Goal: Information Seeking & Learning: Learn about a topic

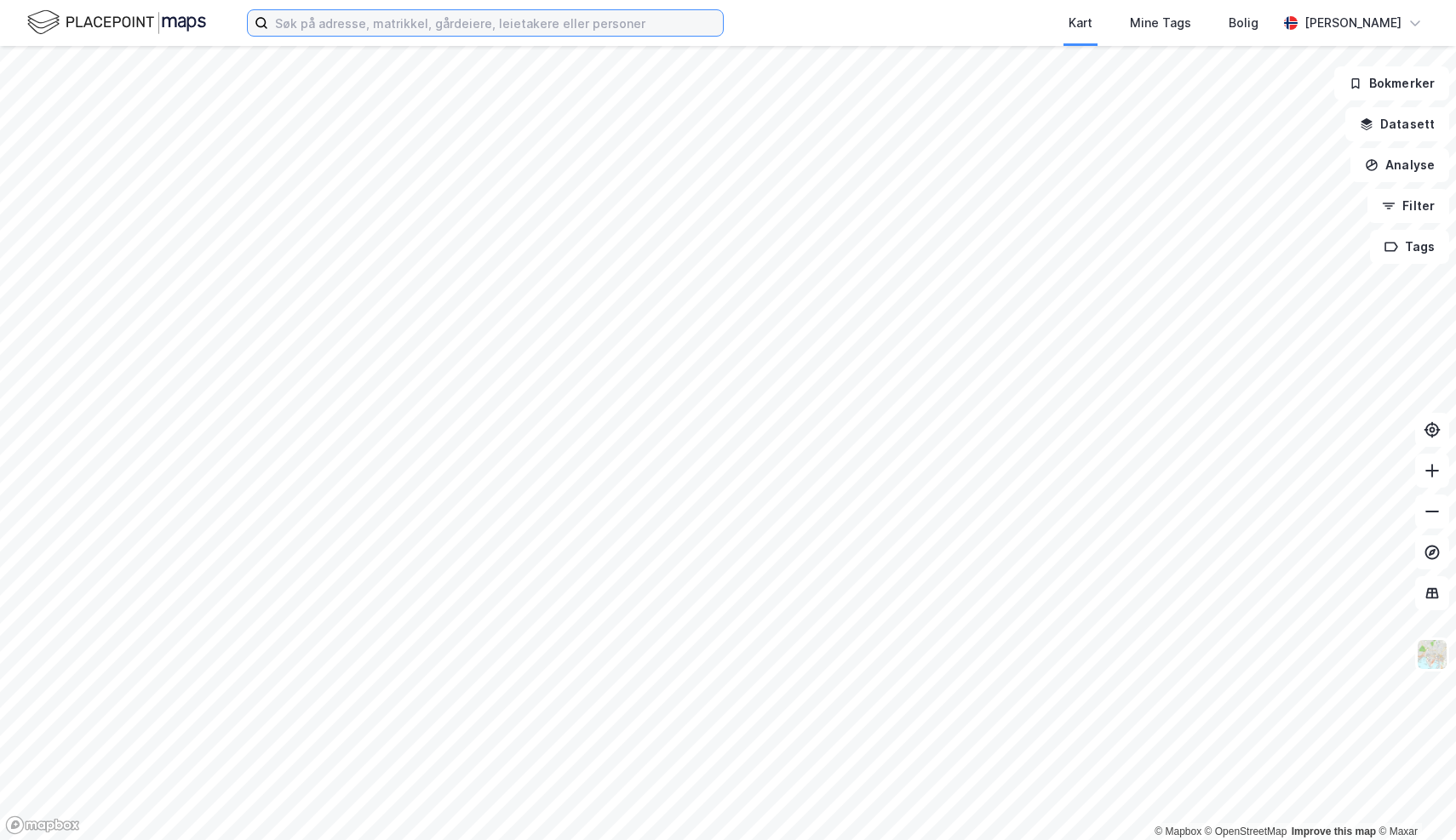
click at [459, 32] on input at bounding box center [496, 23] width 455 height 25
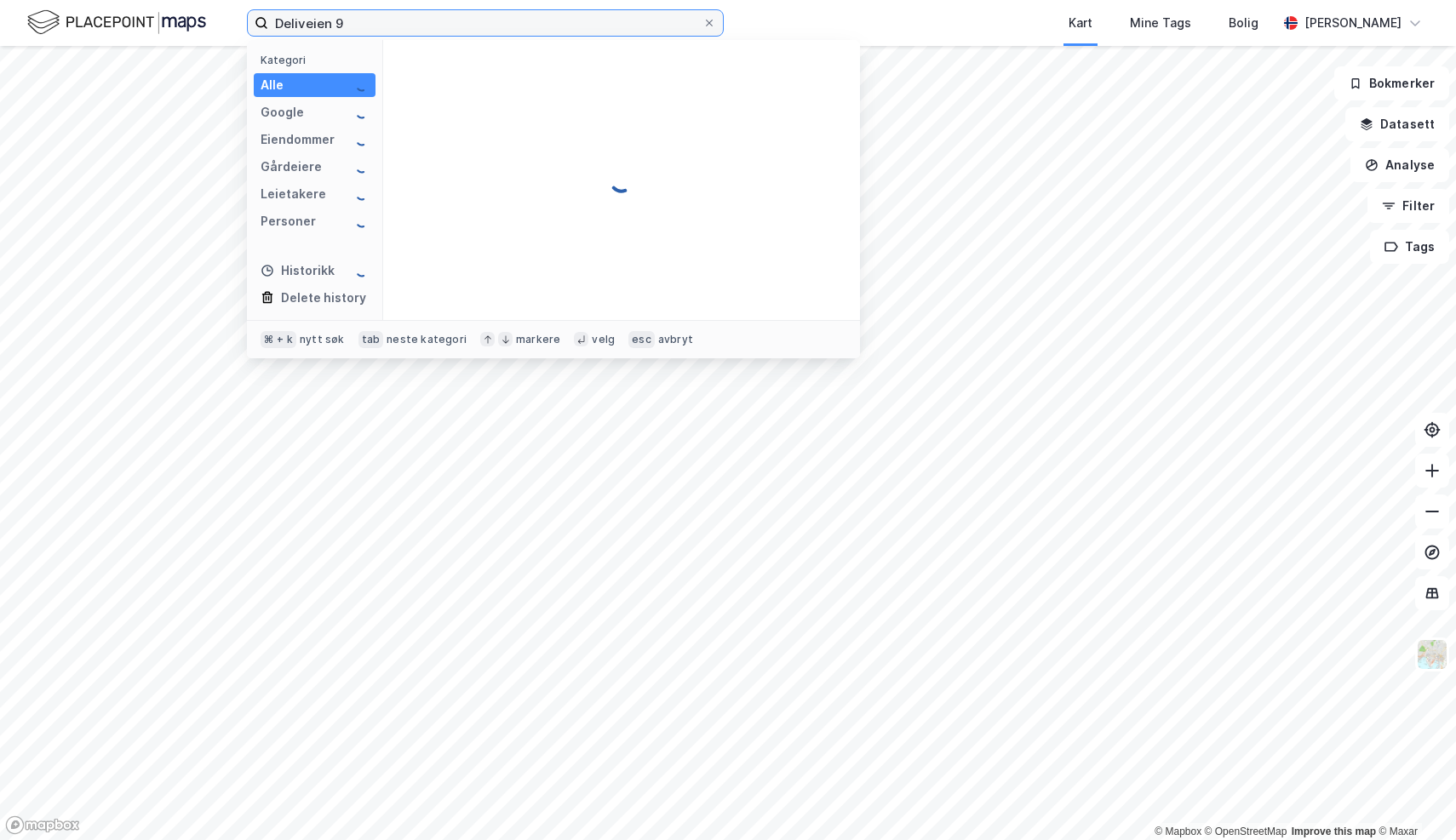
type input "Deliveien 9"
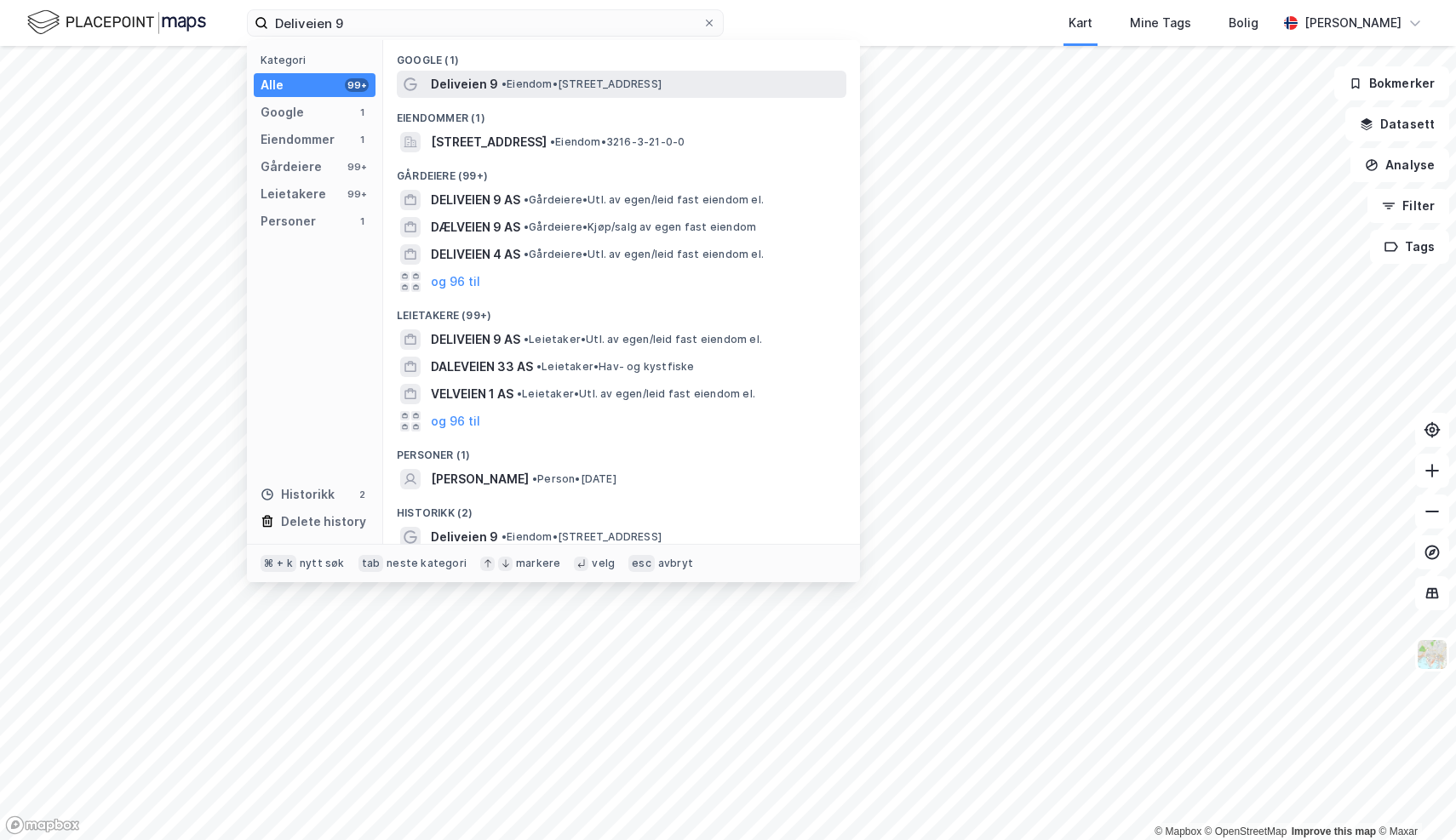
click at [457, 90] on span "Deliveien 9" at bounding box center [464, 84] width 67 height 20
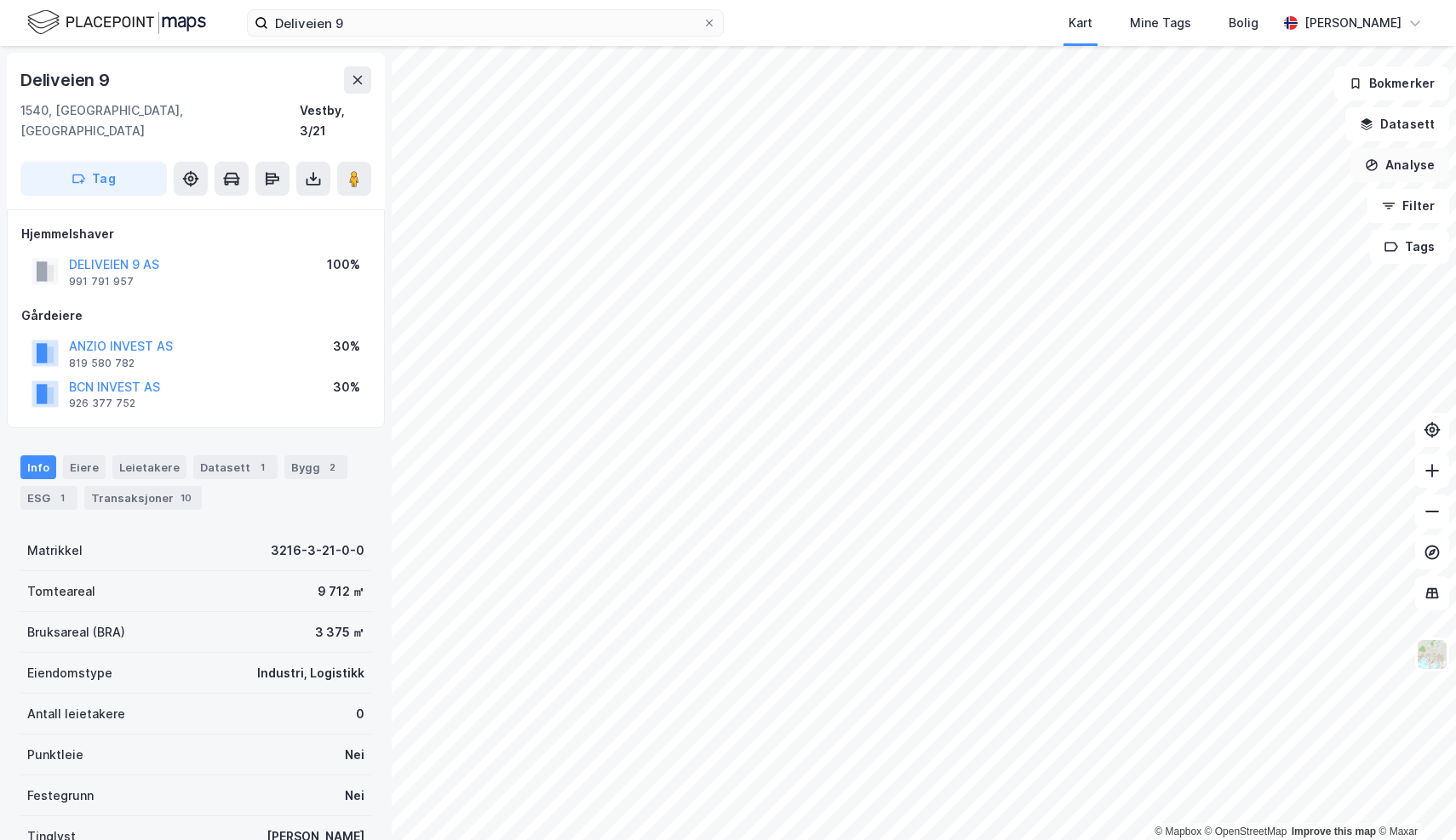
click at [1384, 168] on button "Analyse" at bounding box center [1400, 165] width 99 height 34
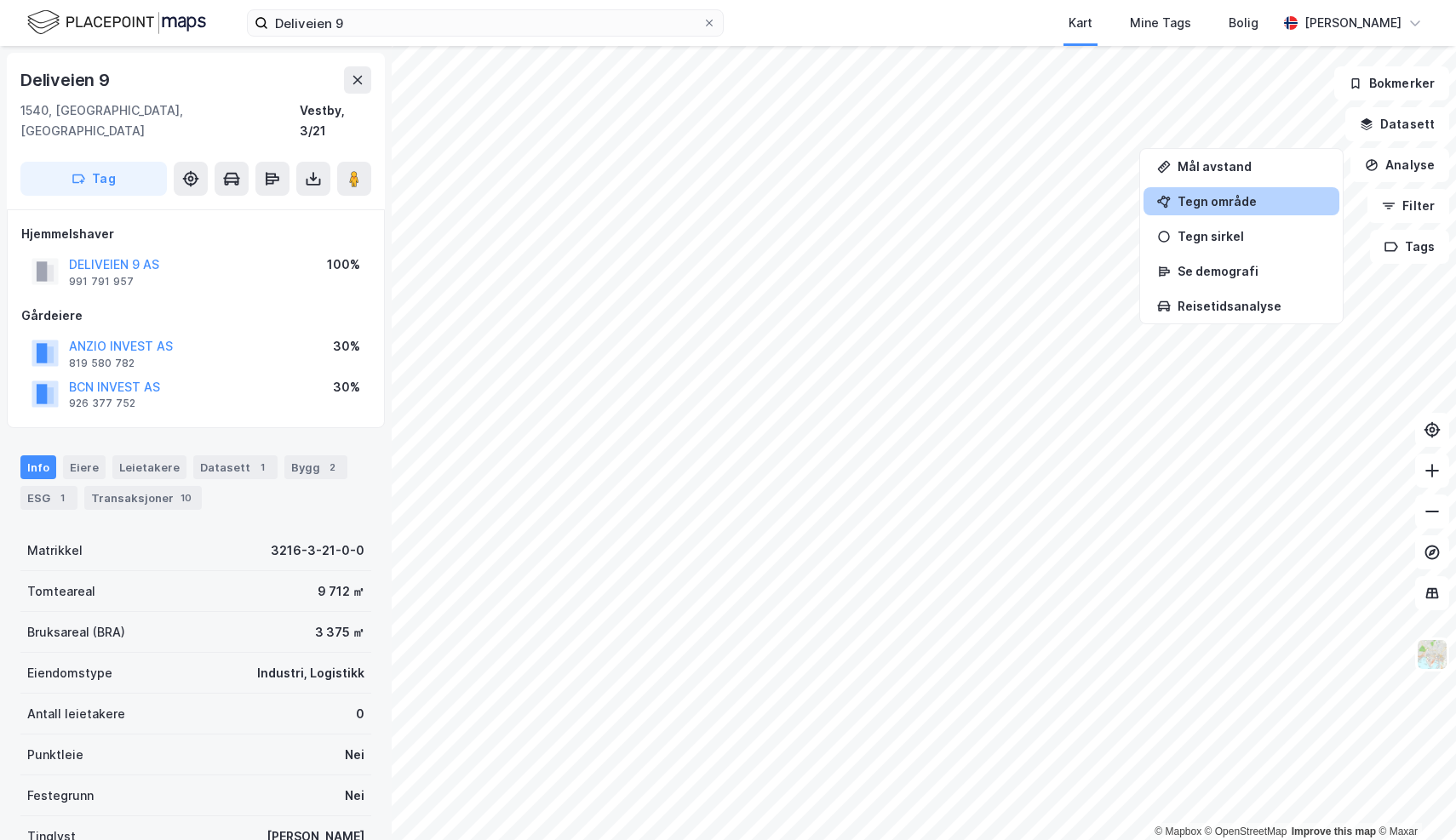
click at [1252, 202] on div "Tegn område" at bounding box center [1251, 201] width 148 height 15
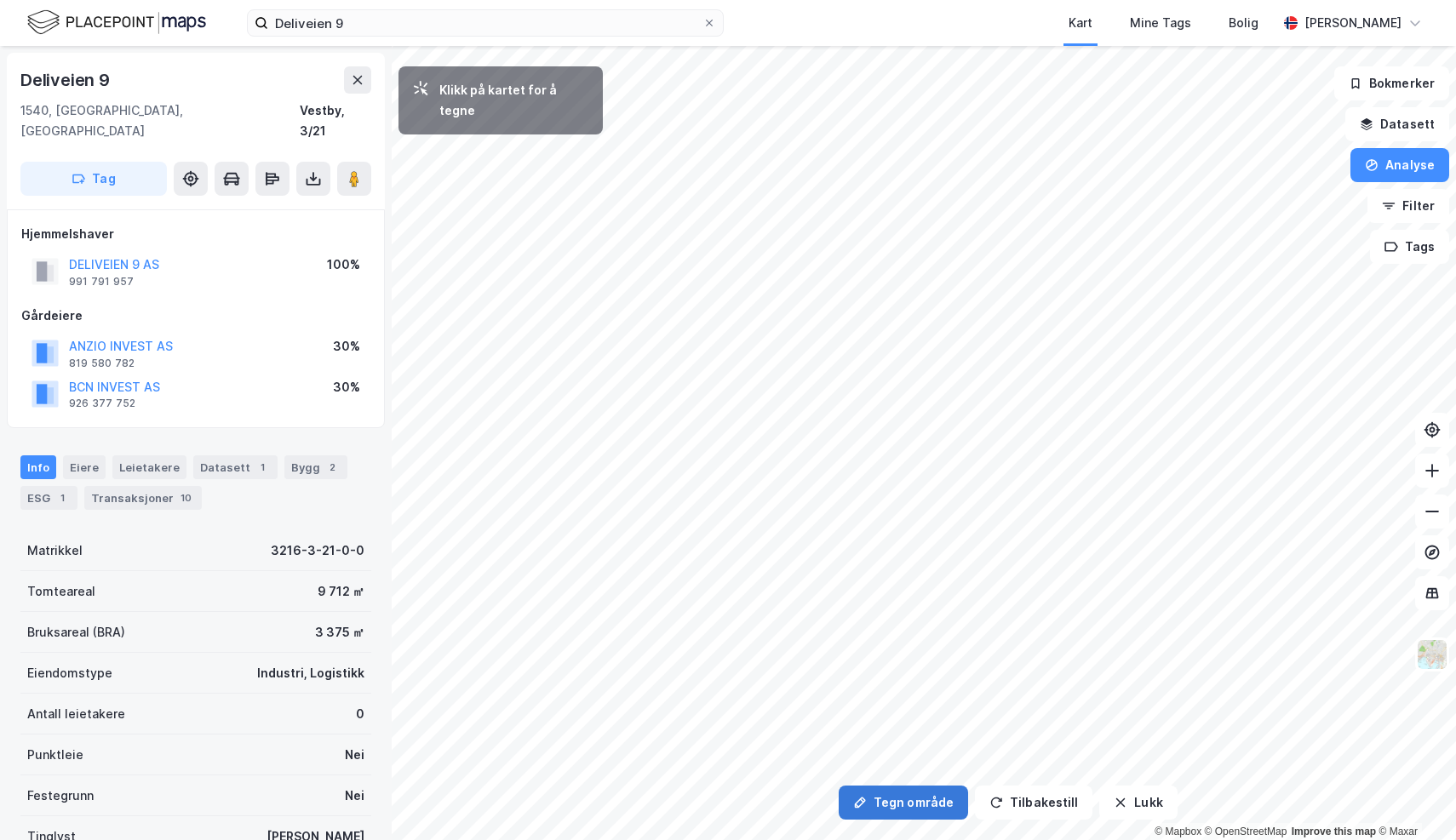
click at [883, 804] on button "Tegn område" at bounding box center [903, 802] width 130 height 34
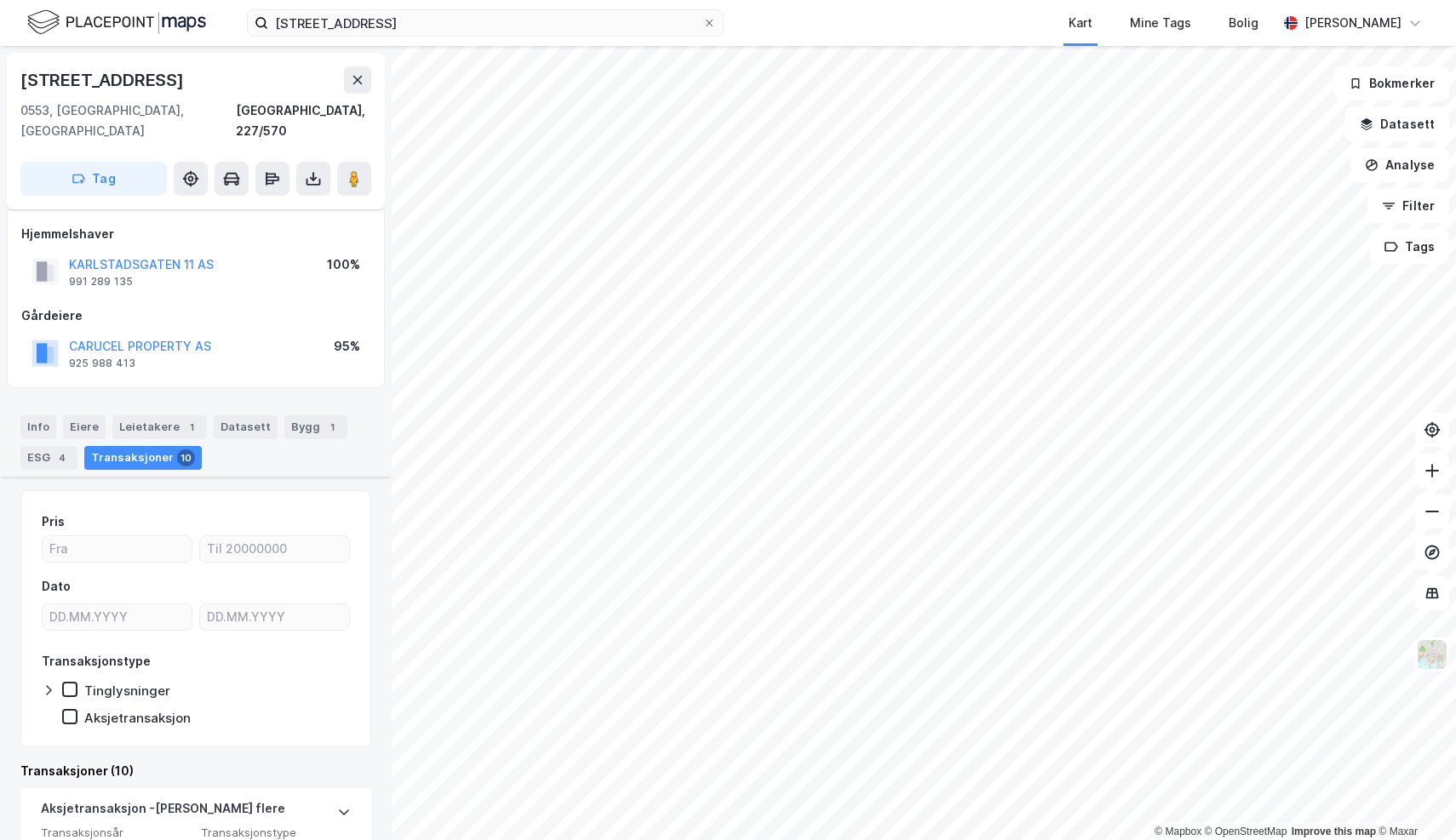
scroll to position [503, 0]
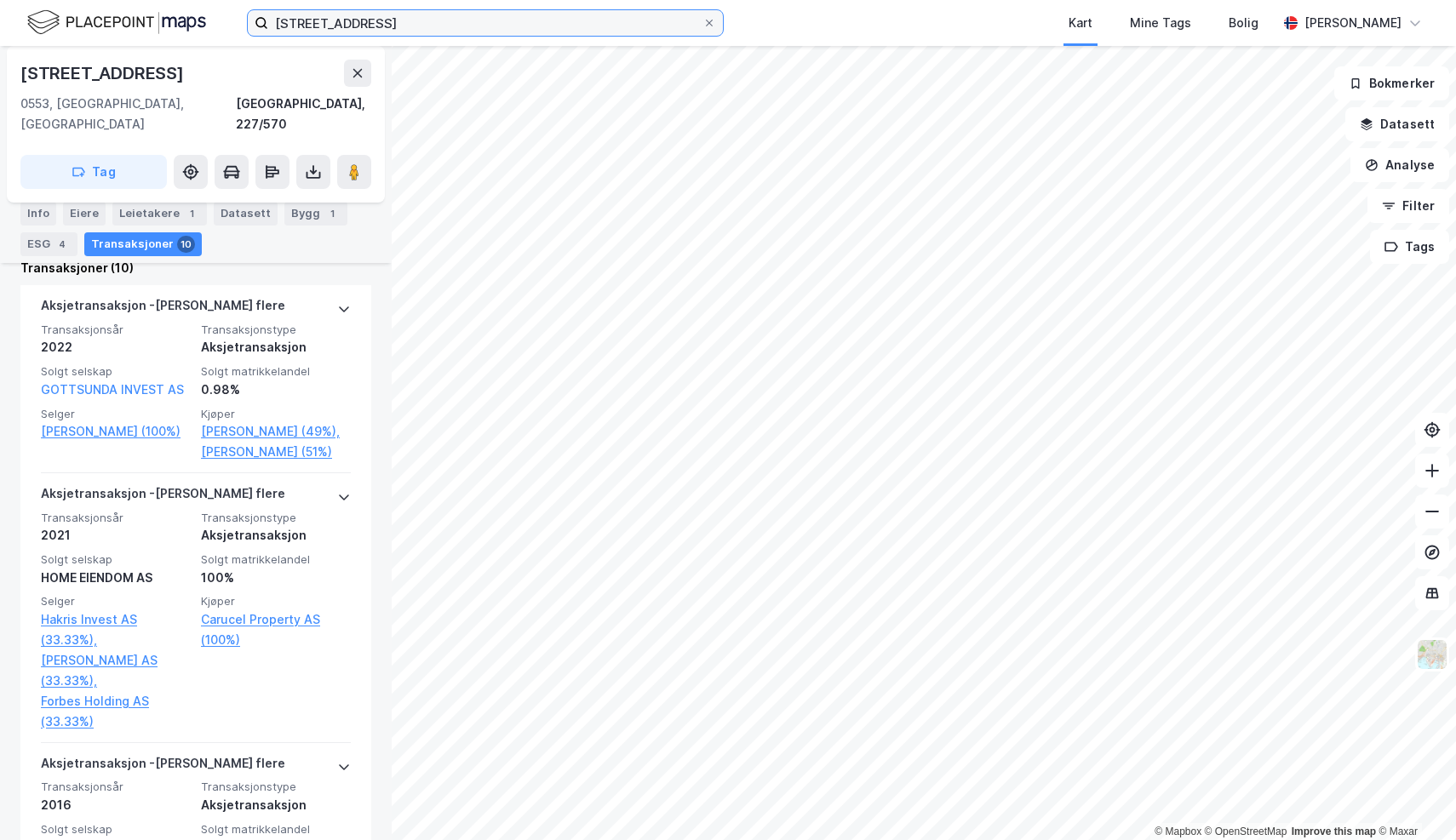
click at [385, 21] on input "[STREET_ADDRESS]" at bounding box center [485, 23] width 435 height 25
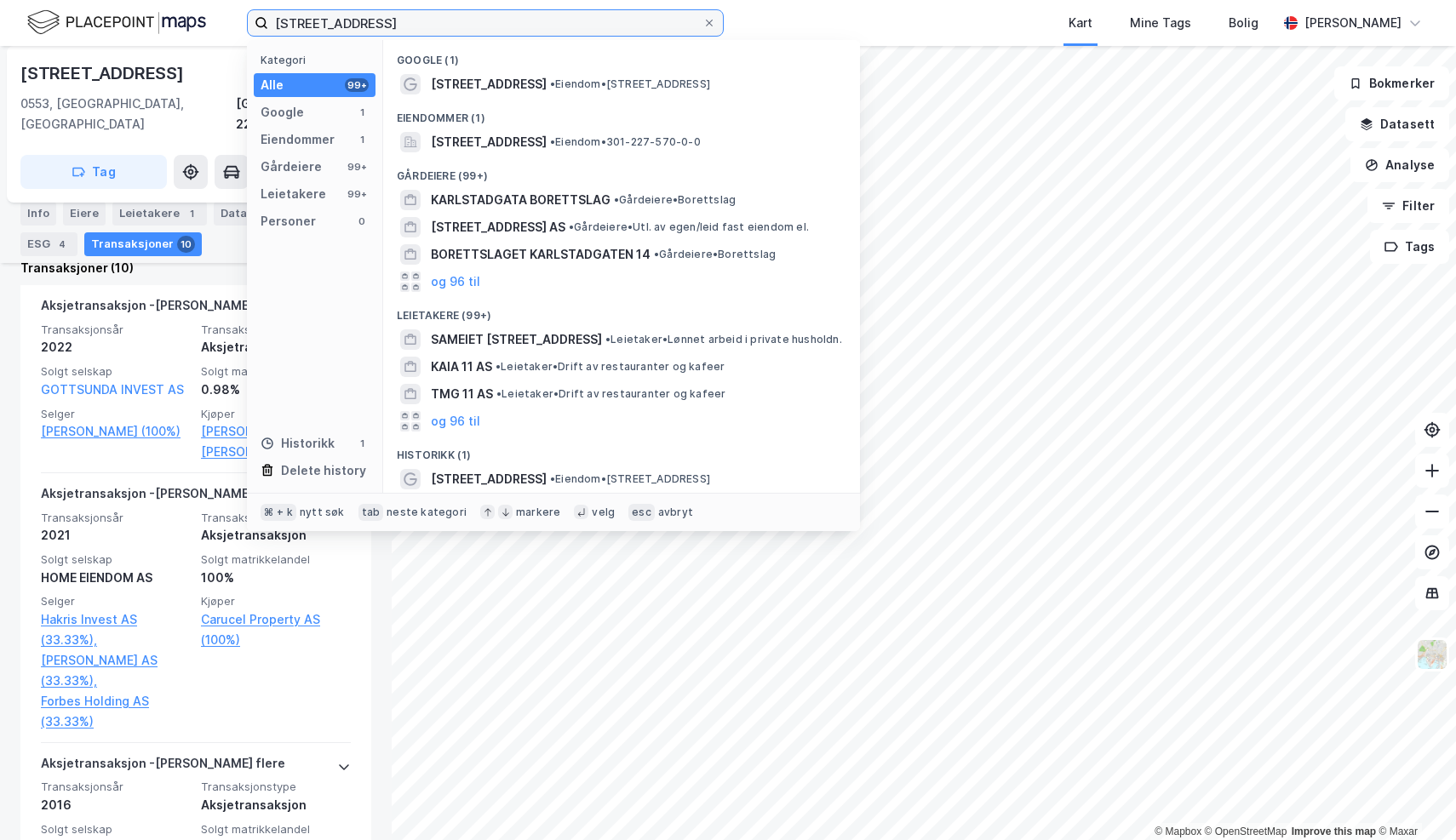
click at [385, 21] on input "[STREET_ADDRESS]" at bounding box center [485, 23] width 435 height 25
click at [958, 31] on div "Kart Mine Tags Bolig" at bounding box center [1041, 22] width 471 height 45
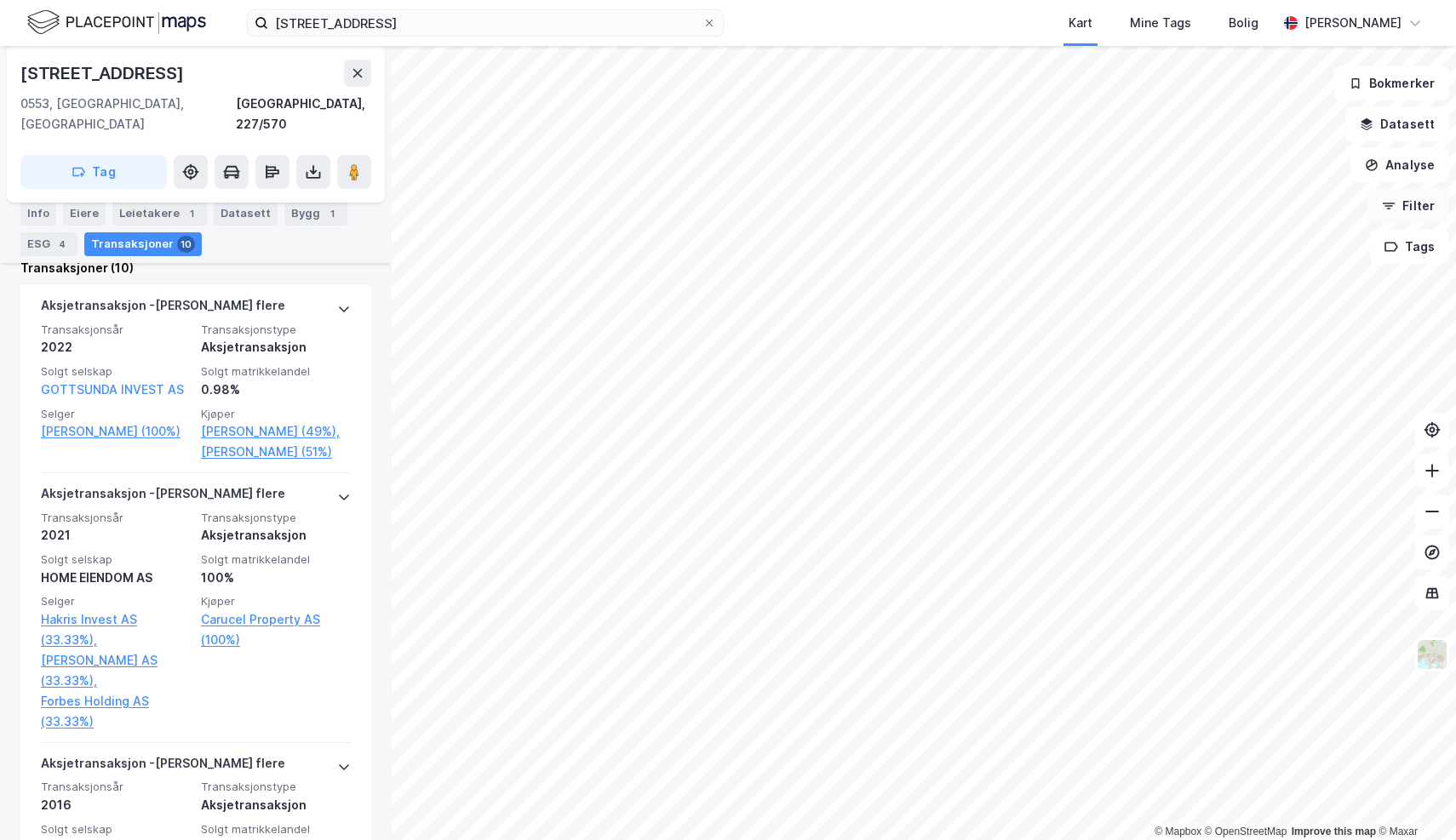
click at [1403, 216] on button "Filter" at bounding box center [1409, 205] width 81 height 34
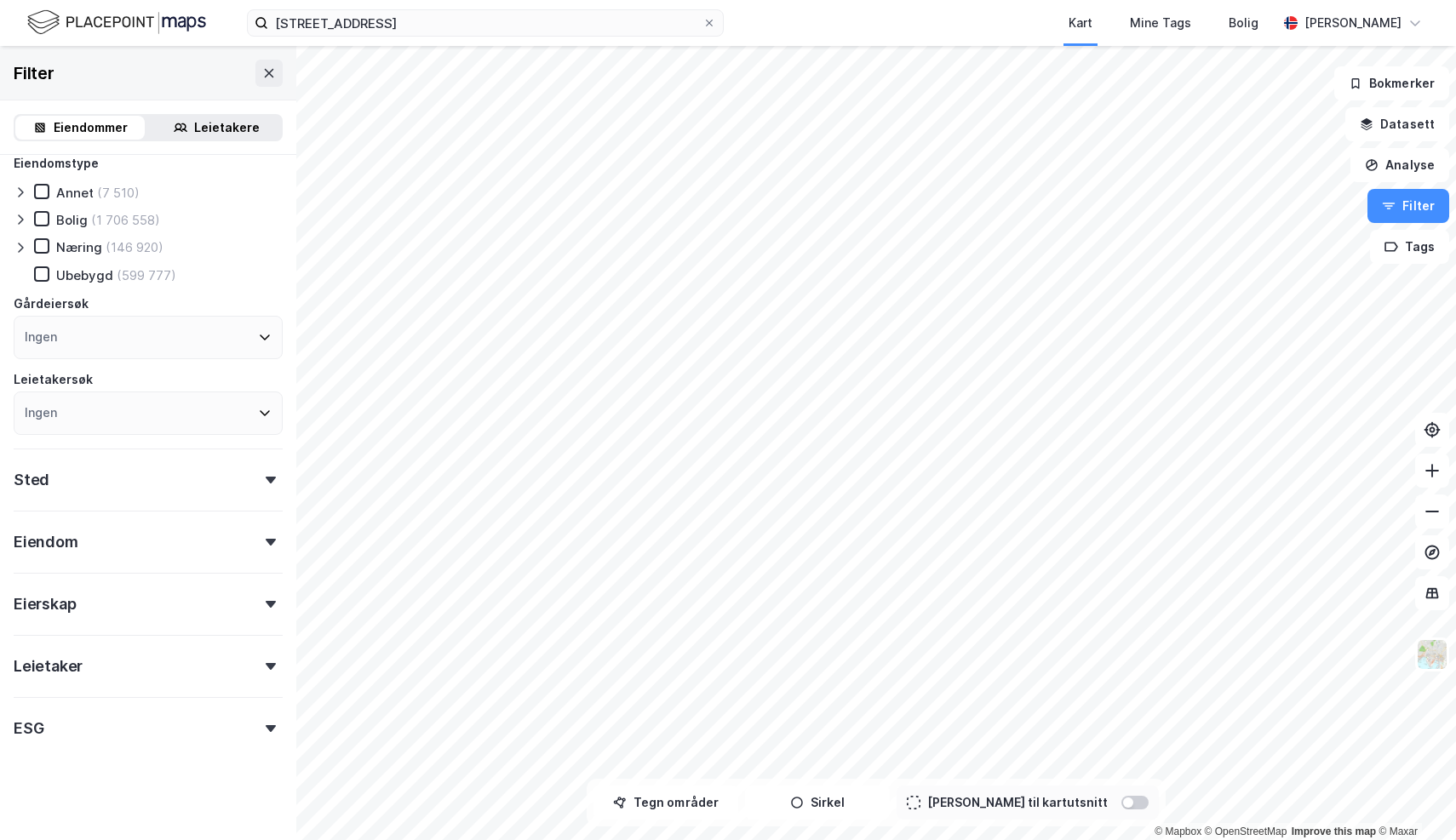
scroll to position [15, 0]
click at [44, 271] on icon at bounding box center [42, 275] width 12 height 12
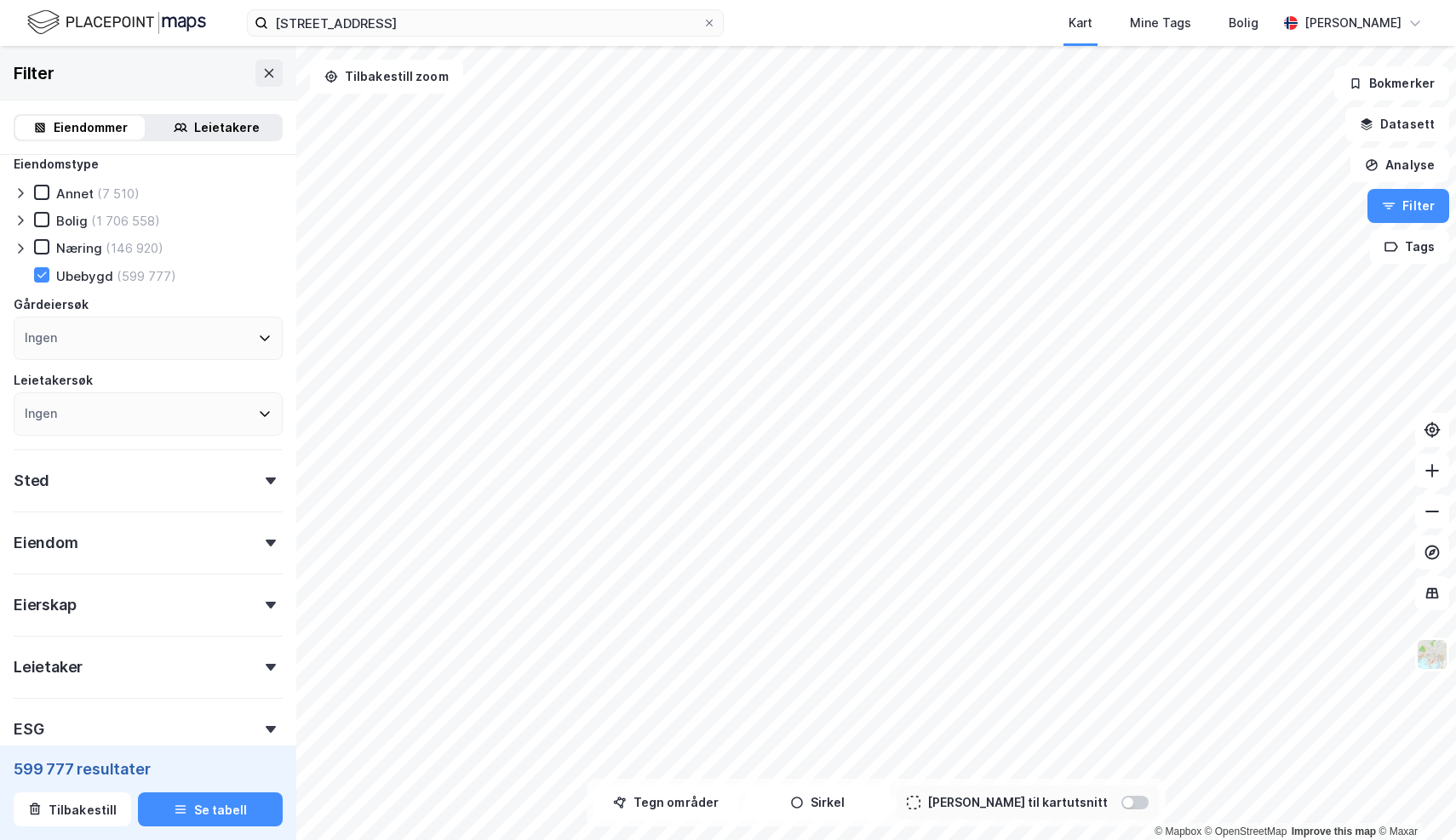
click at [75, 336] on div "Ingen" at bounding box center [148, 338] width 269 height 44
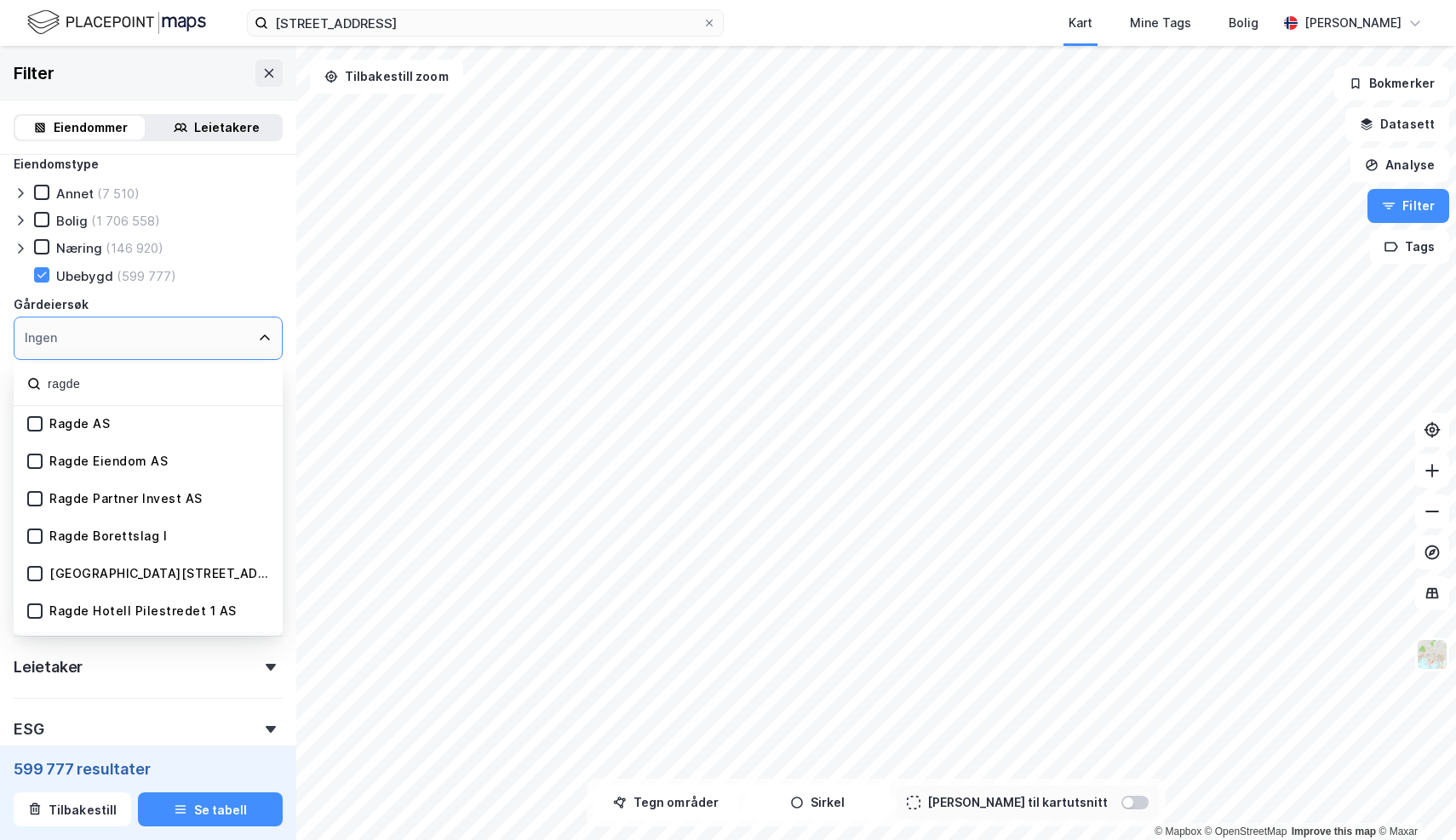
type input "ragde"
click at [91, 465] on div "Ragde Eiendom AS" at bounding box center [108, 462] width 118 height 16
click at [1431, 517] on icon at bounding box center [1433, 512] width 17 height 17
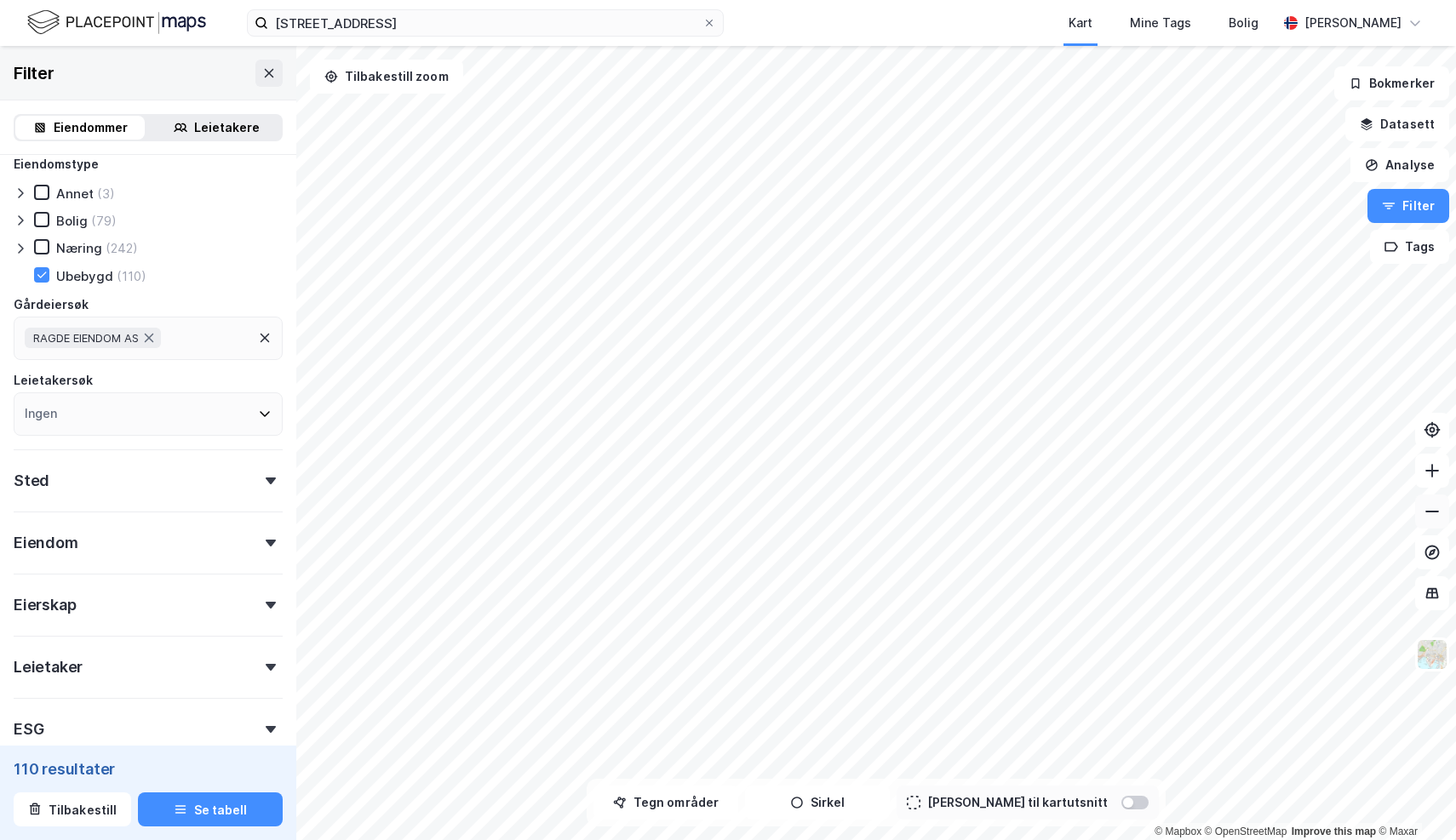
click at [1431, 517] on icon at bounding box center [1433, 512] width 17 height 17
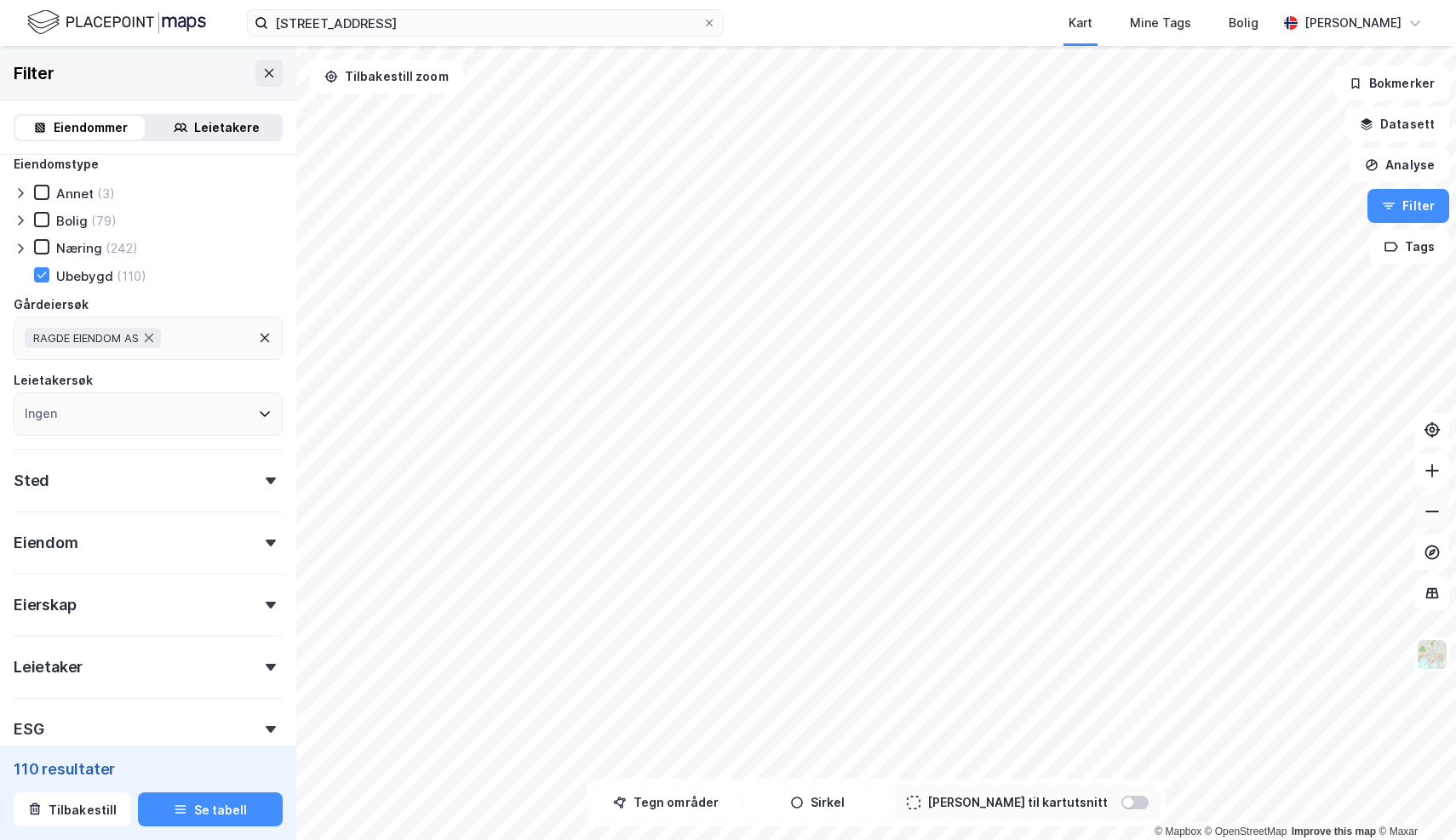
click at [1431, 517] on icon at bounding box center [1433, 512] width 17 height 17
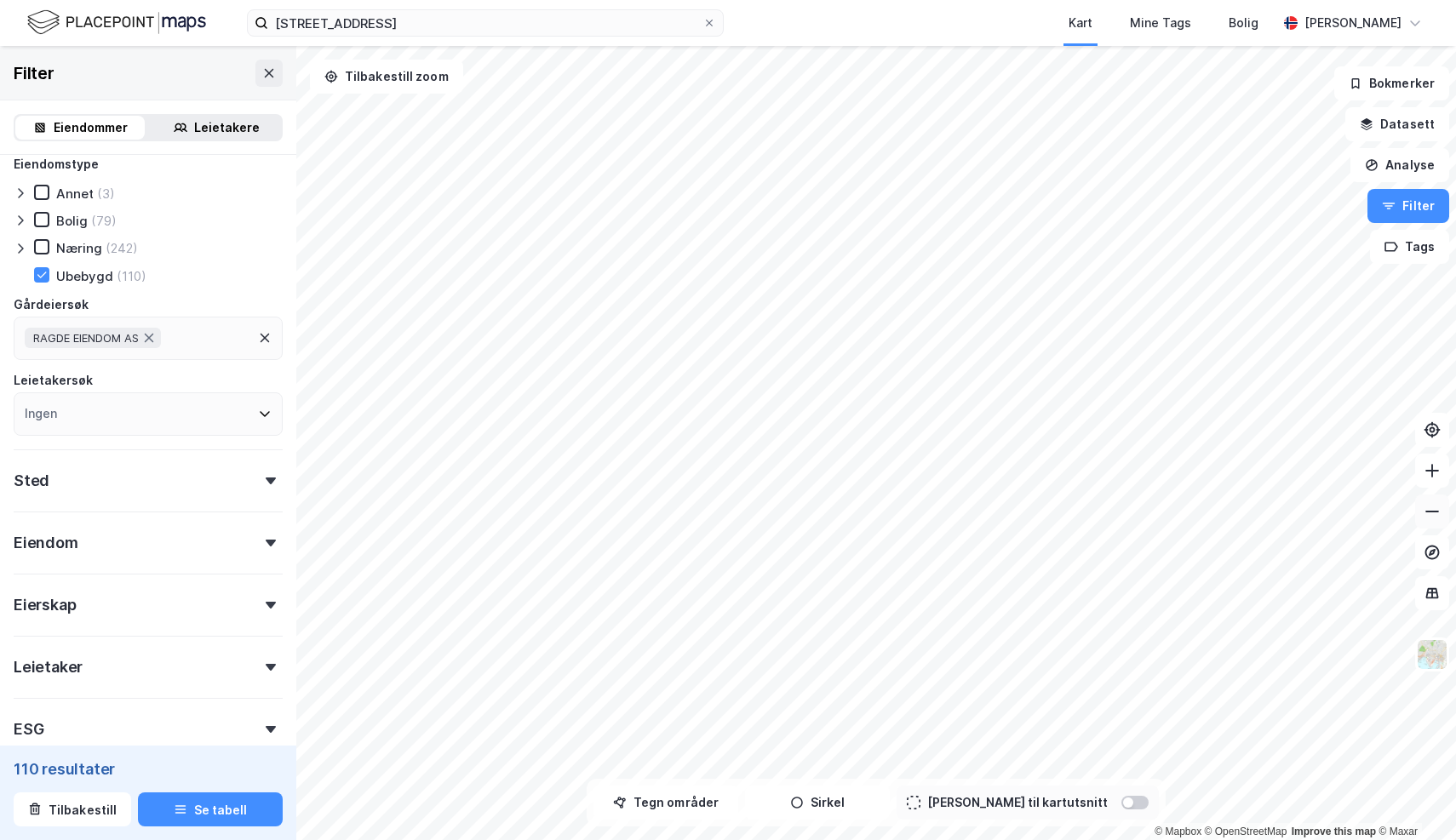
click at [1431, 517] on icon at bounding box center [1433, 512] width 17 height 17
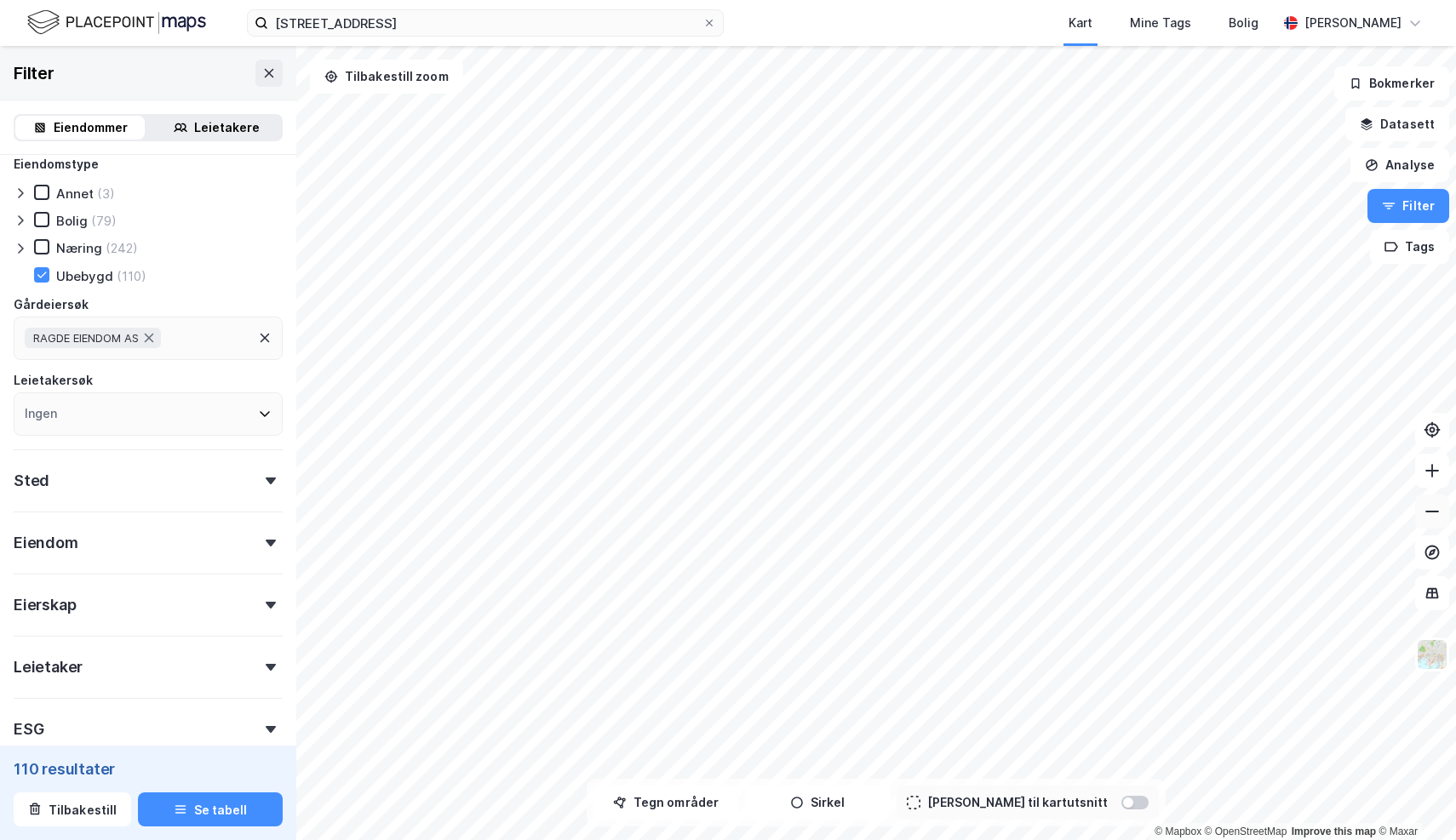
click at [1431, 517] on icon at bounding box center [1433, 512] width 17 height 17
click at [1432, 504] on icon at bounding box center [1433, 512] width 17 height 17
click at [1430, 475] on icon at bounding box center [1433, 471] width 17 height 17
